Goal: Purchase product/service

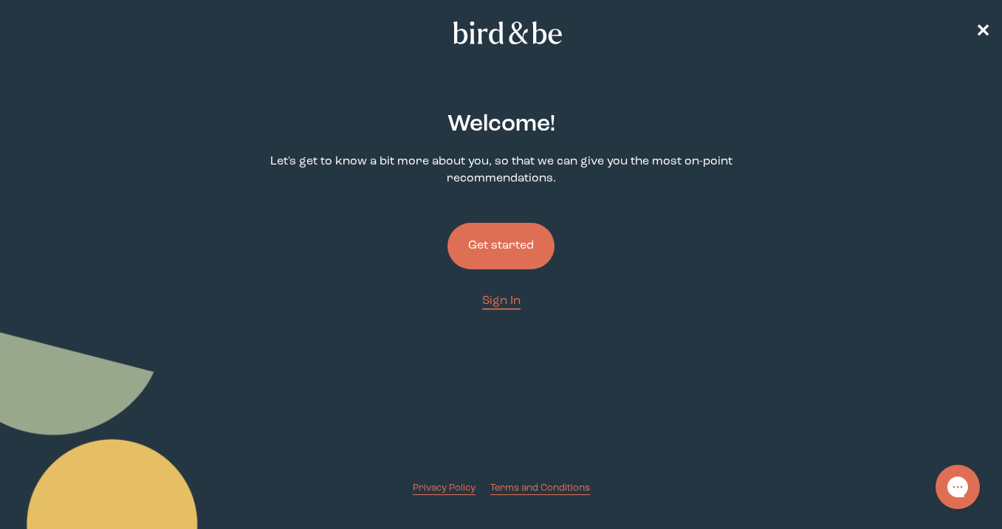
click at [525, 239] on button "Get started" at bounding box center [500, 246] width 107 height 46
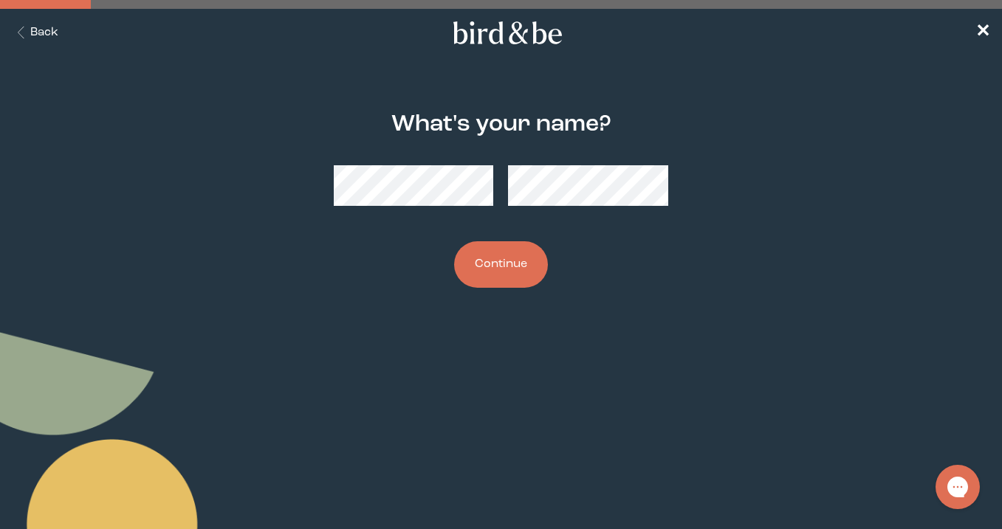
click at [508, 268] on button "Continue" at bounding box center [501, 264] width 94 height 46
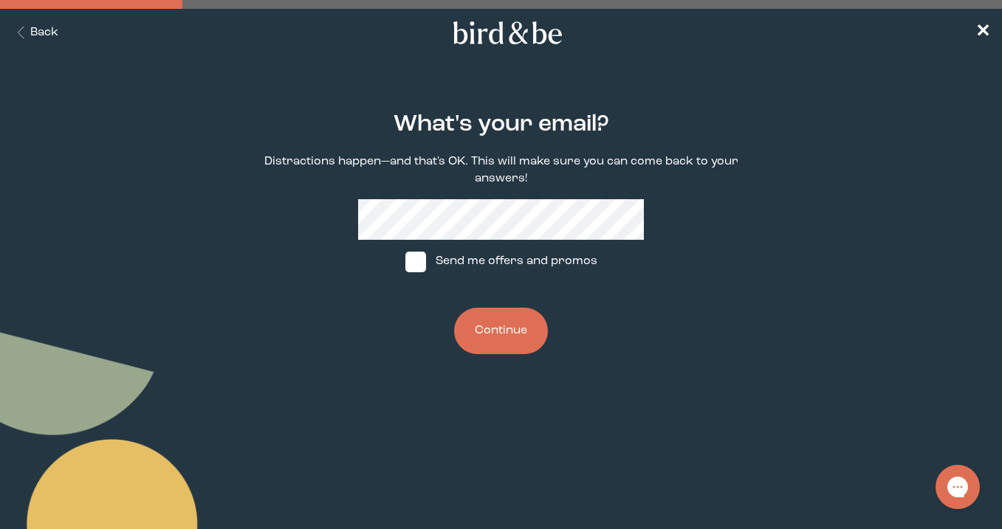
click at [490, 320] on button "Continue" at bounding box center [501, 331] width 94 height 46
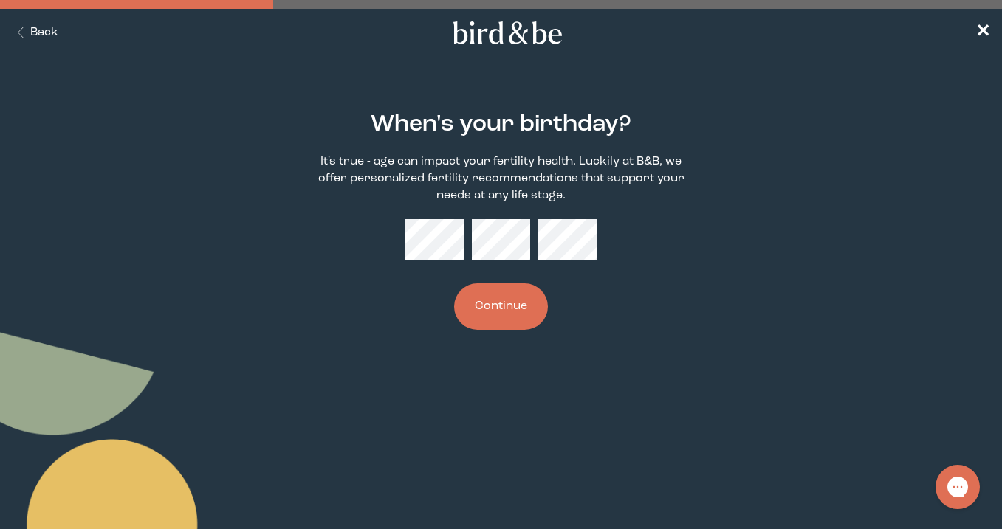
click at [518, 305] on button "Continue" at bounding box center [501, 306] width 94 height 46
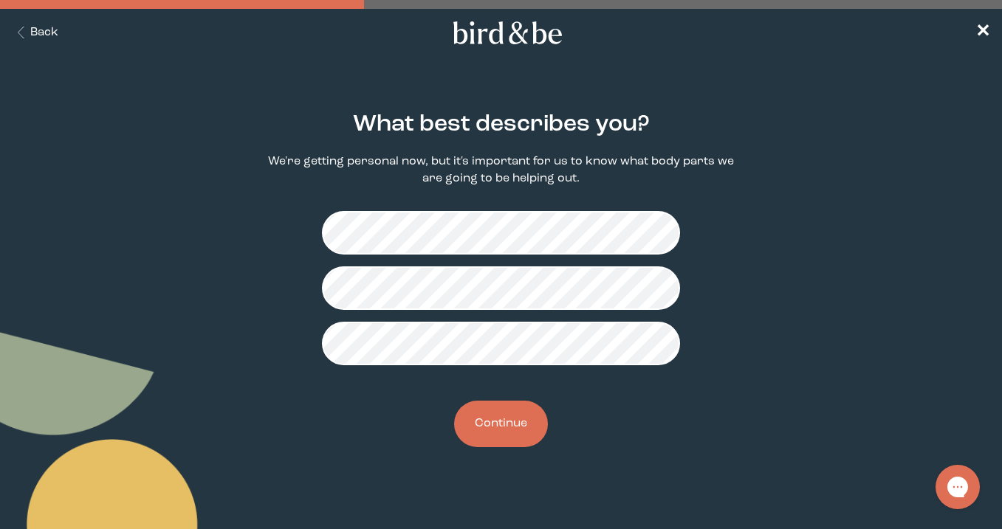
click at [520, 444] on button "Continue" at bounding box center [501, 424] width 94 height 46
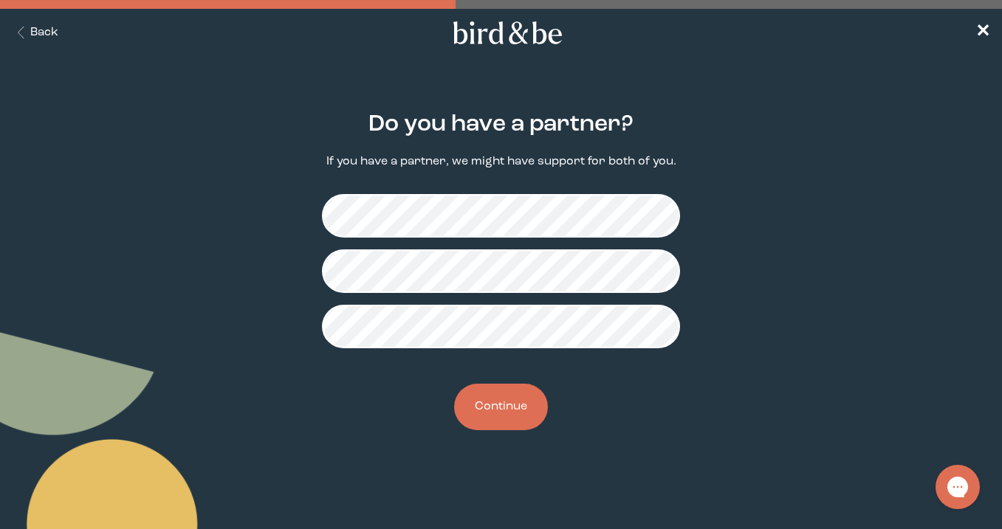
click at [493, 399] on button "Continue" at bounding box center [501, 407] width 94 height 46
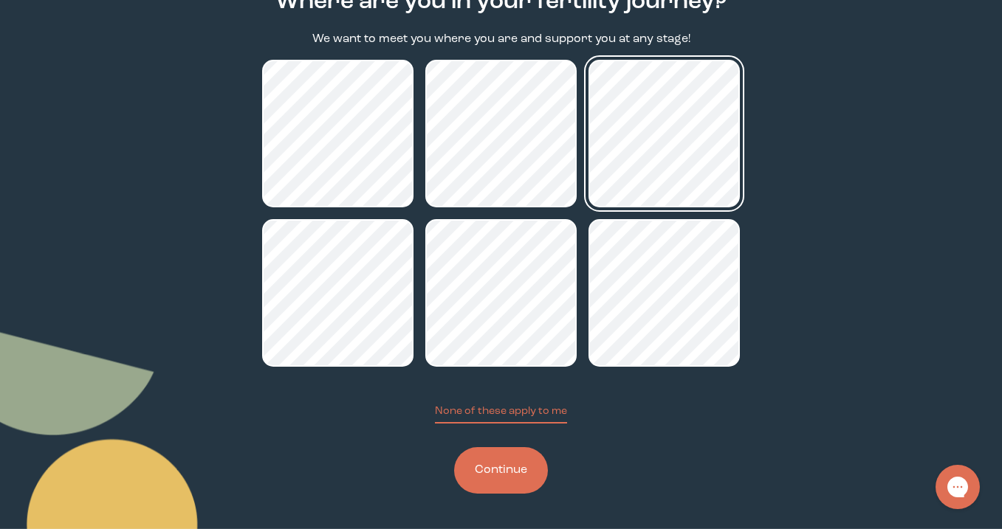
scroll to position [123, 0]
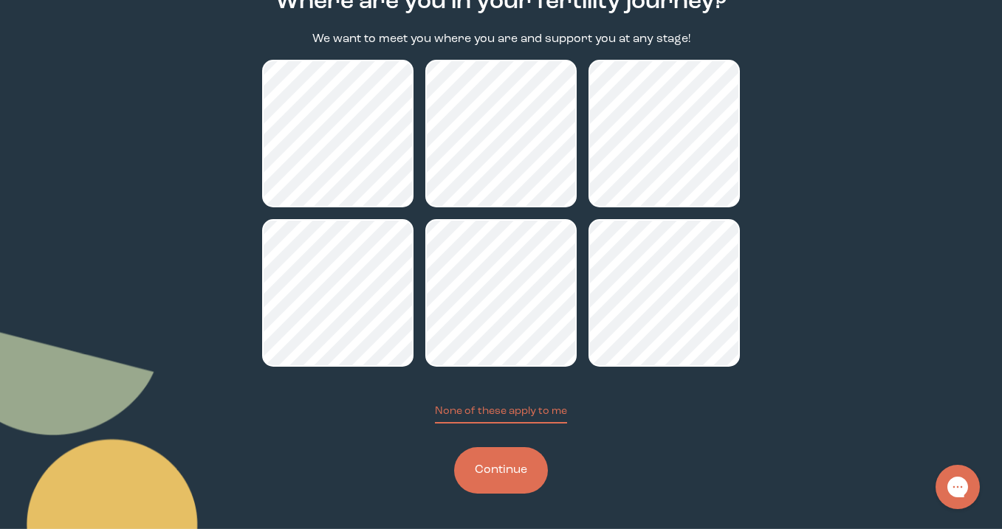
click at [518, 477] on button "Continue" at bounding box center [501, 470] width 94 height 46
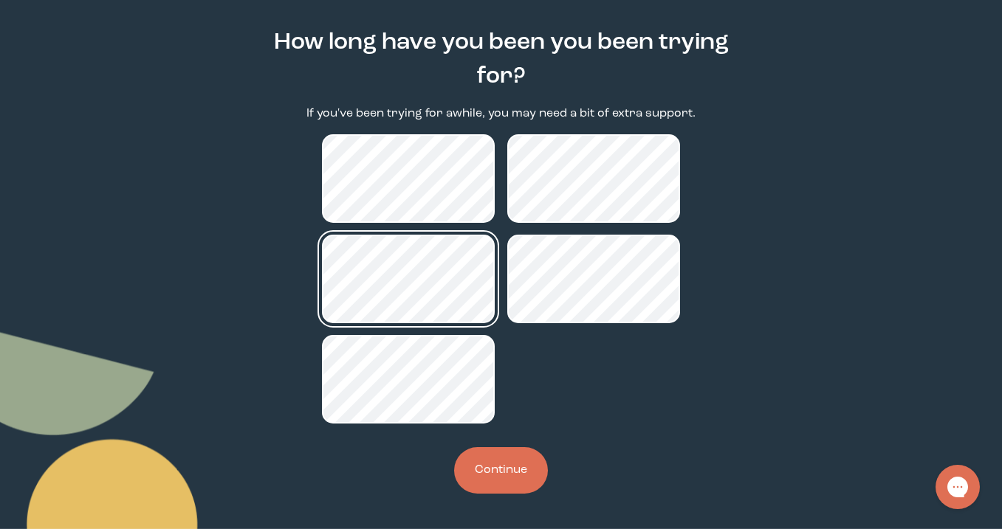
scroll to position [82, 0]
click at [478, 460] on button "Continue" at bounding box center [501, 470] width 94 height 46
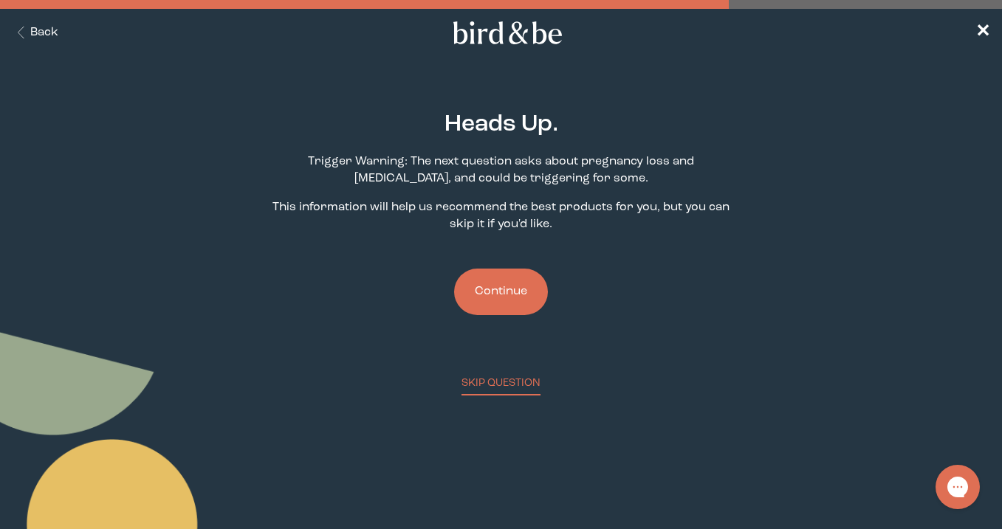
click at [520, 297] on button "Continue" at bounding box center [501, 292] width 94 height 46
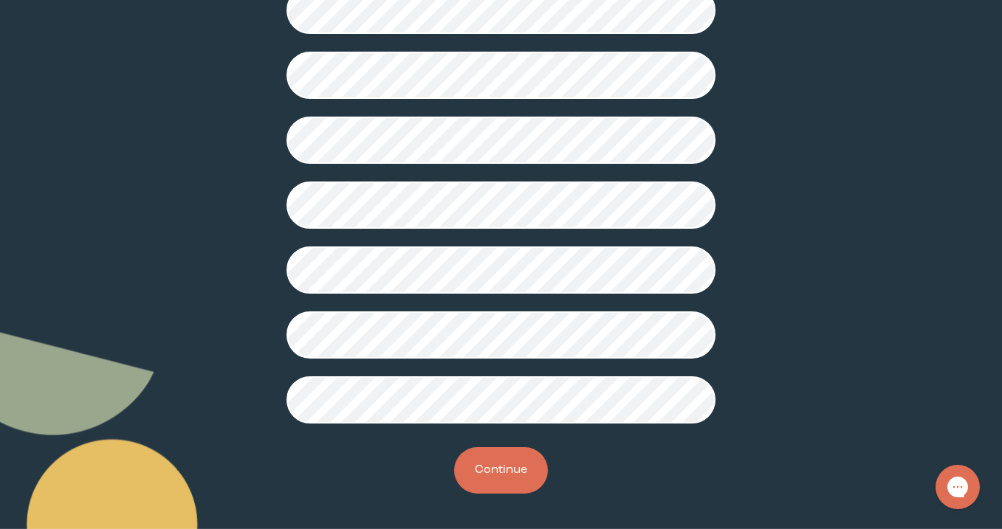
scroll to position [393, 0]
click at [489, 465] on button "Continue" at bounding box center [501, 470] width 94 height 46
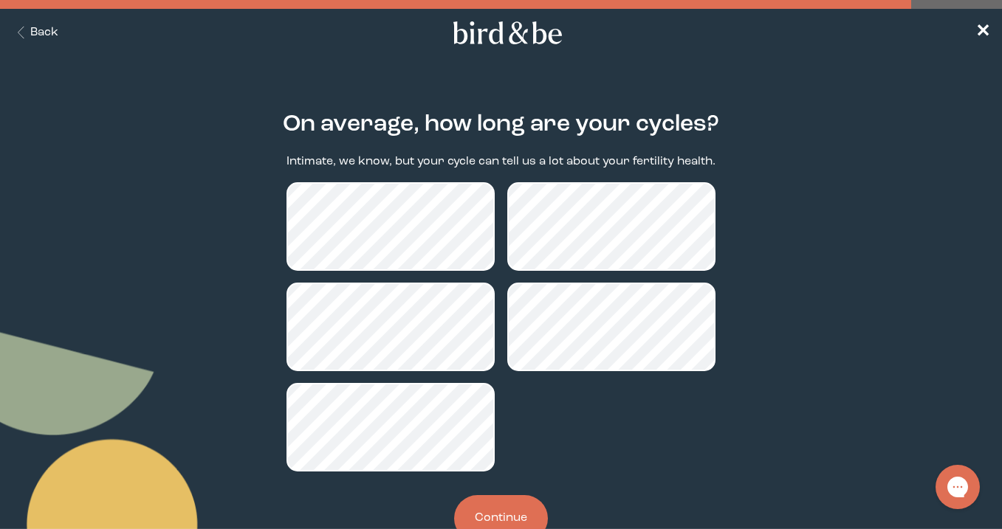
click at [505, 505] on button "Continue" at bounding box center [501, 518] width 94 height 46
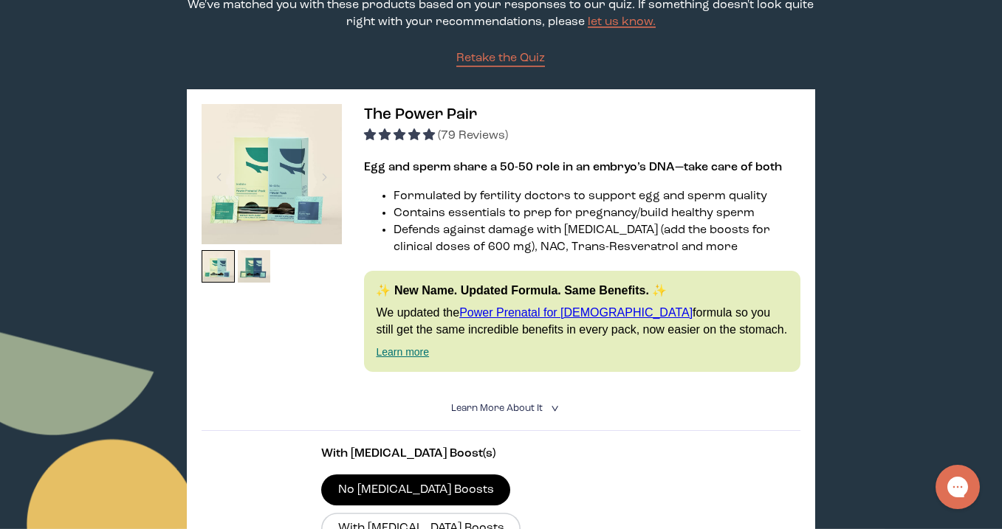
scroll to position [173, 0]
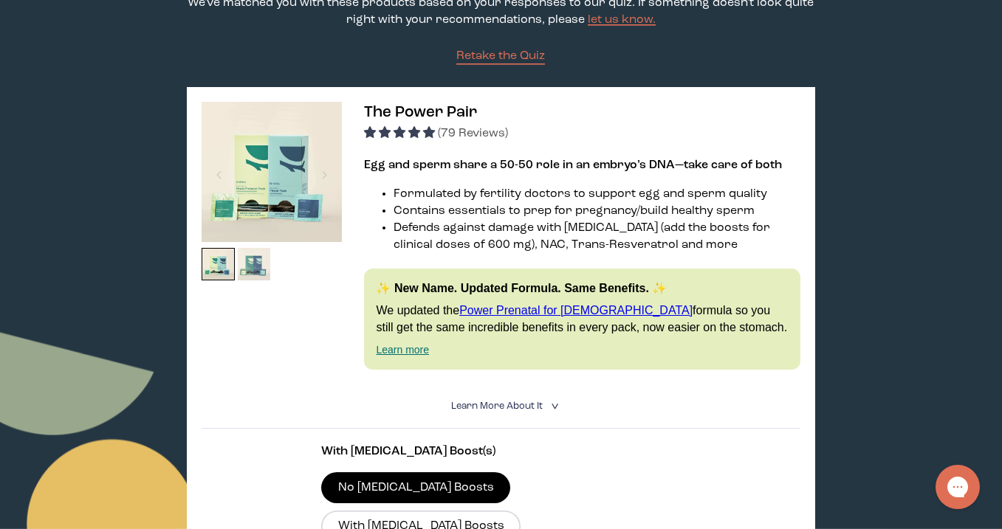
click at [264, 272] on img at bounding box center [254, 264] width 33 height 33
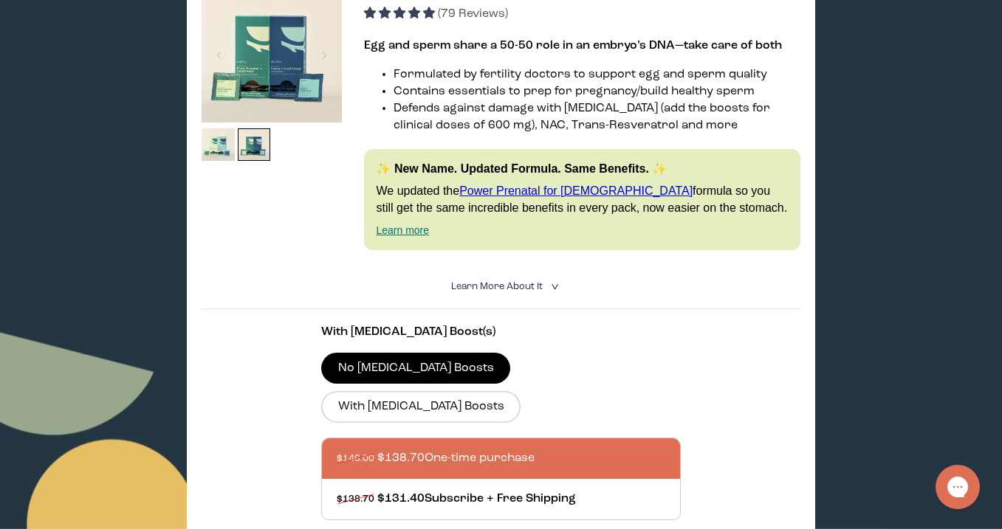
scroll to position [292, 0]
click at [497, 391] on label "With [MEDICAL_DATA] Boosts" at bounding box center [420, 406] width 199 height 31
click at [0, 0] on input "With [MEDICAL_DATA] Boosts" at bounding box center [0, 0] width 0 height 0
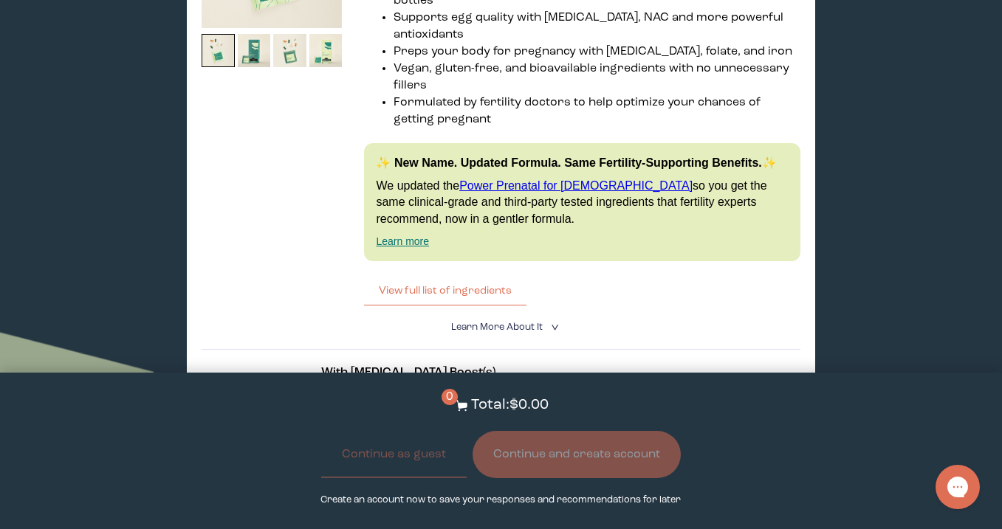
scroll to position [3951, 0]
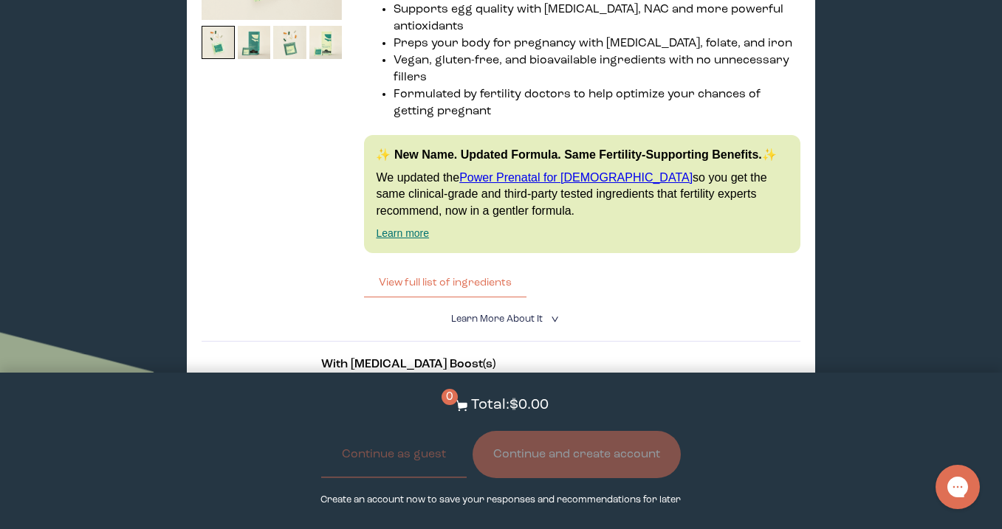
click at [468, 424] on label "With [MEDICAL_DATA] Boost" at bounding box center [417, 439] width 193 height 31
click at [0, 0] on input "With [MEDICAL_DATA] Boost" at bounding box center [0, 0] width 0 height 0
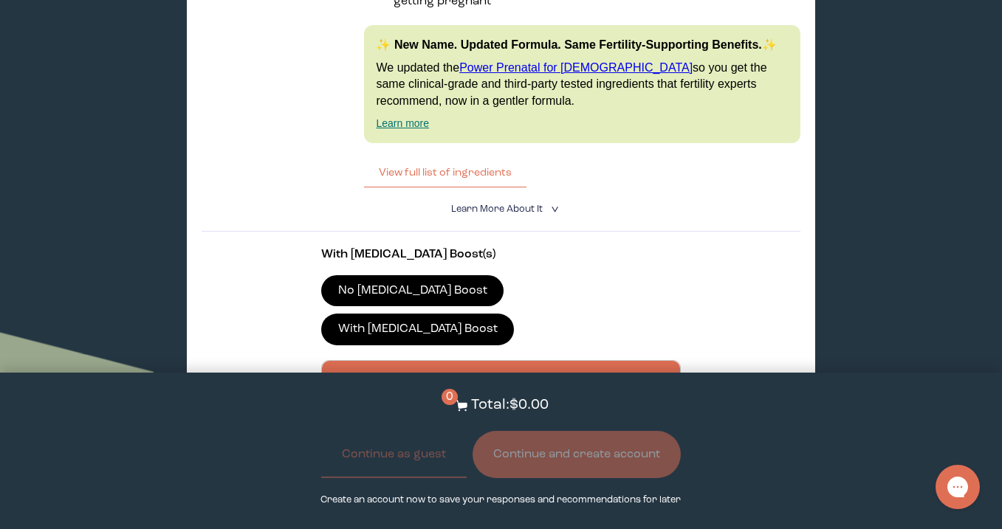
scroll to position [4064, 0]
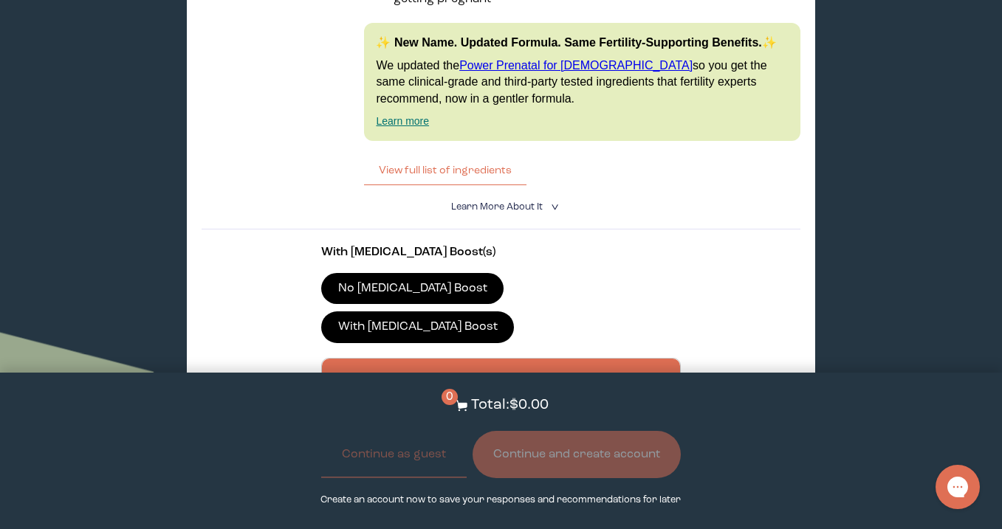
click at [467, 478] on button "Add to Cart - $92.00" at bounding box center [501, 494] width 154 height 32
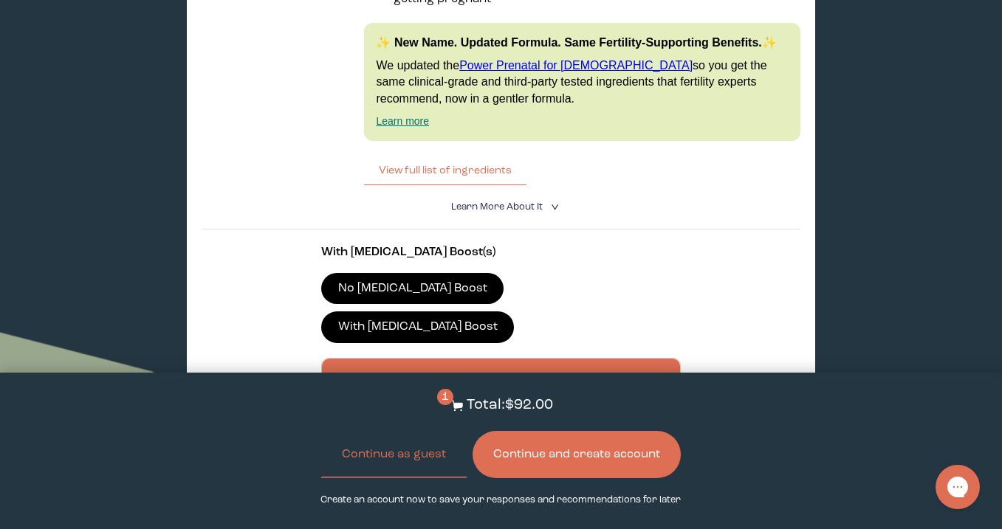
click at [558, 447] on button "Continue and create account" at bounding box center [576, 454] width 208 height 47
